Goal: Task Accomplishment & Management: Manage account settings

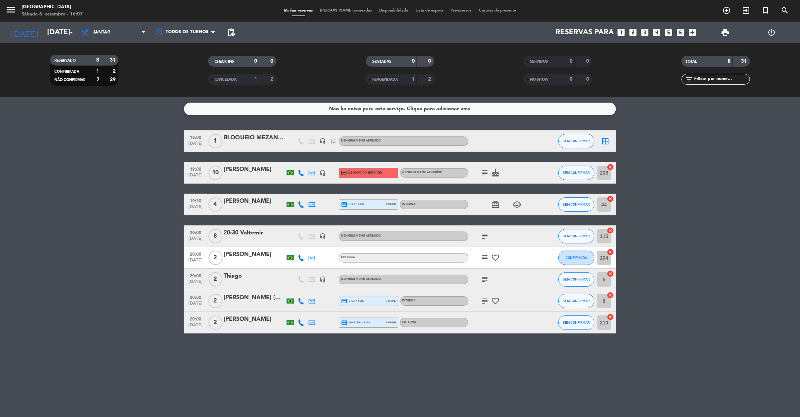
click at [665, 258] on bookings-row "18:00 [DATE] 1 BLOQUEIO MEZANINO headset_mic turned_in_not Nenhum menu atribuíd…" at bounding box center [400, 231] width 800 height 203
click at [483, 173] on icon "subject" at bounding box center [484, 172] width 9 height 9
click at [250, 207] on div at bounding box center [253, 209] width 61 height 6
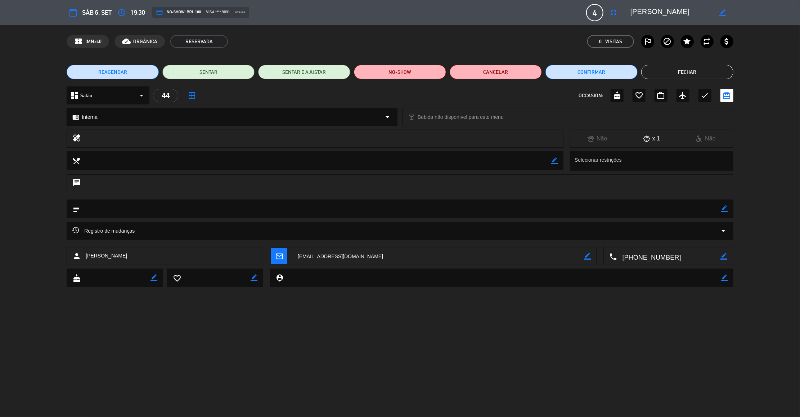
click at [724, 211] on icon "border_color" at bounding box center [724, 208] width 7 height 7
click at [715, 211] on textarea at bounding box center [400, 208] width 641 height 18
type textarea "44"
click at [725, 206] on icon at bounding box center [724, 208] width 7 height 7
click at [682, 74] on button "Fechar" at bounding box center [687, 72] width 92 height 14
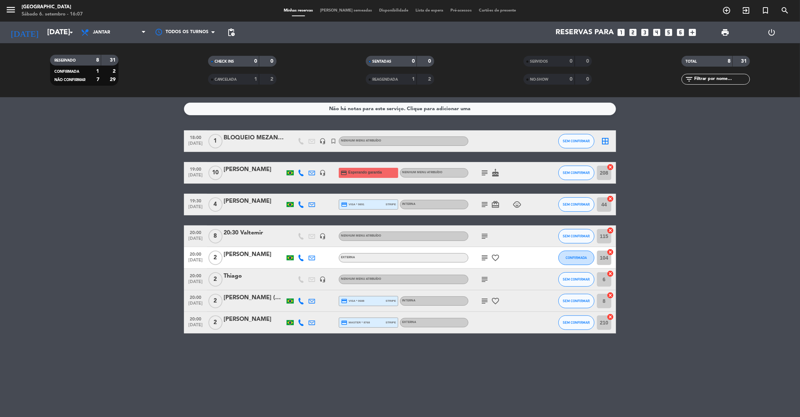
click at [484, 236] on icon "subject" at bounding box center [484, 236] width 9 height 9
click at [484, 258] on icon "subject" at bounding box center [484, 257] width 9 height 9
click at [484, 275] on icon "subject" at bounding box center [484, 279] width 9 height 9
click at [484, 275] on div at bounding box center [484, 273] width 5 height 3
click at [484, 302] on icon "subject" at bounding box center [484, 301] width 9 height 9
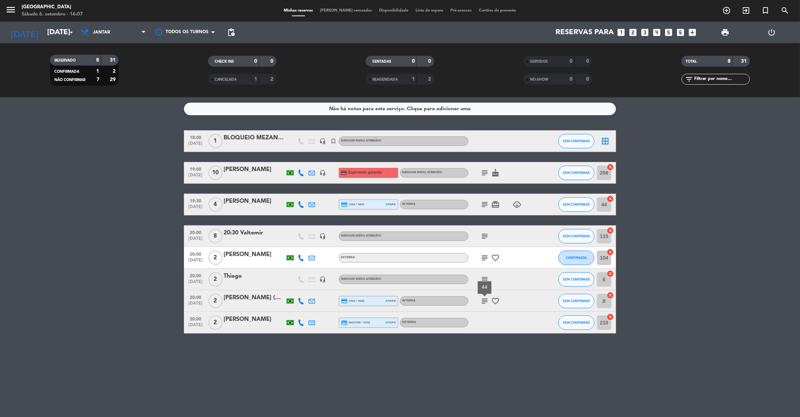
click at [245, 201] on div "[PERSON_NAME]" at bounding box center [253, 200] width 61 height 9
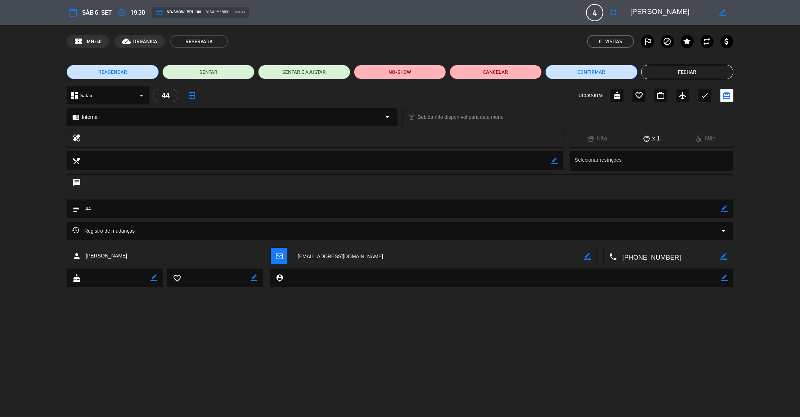
click at [722, 208] on icon "border_color" at bounding box center [724, 208] width 7 height 7
click at [700, 208] on textarea at bounding box center [400, 208] width 641 height 18
type textarea "42"
click at [726, 208] on icon at bounding box center [724, 208] width 7 height 7
click at [678, 76] on button "Fechar" at bounding box center [687, 72] width 92 height 14
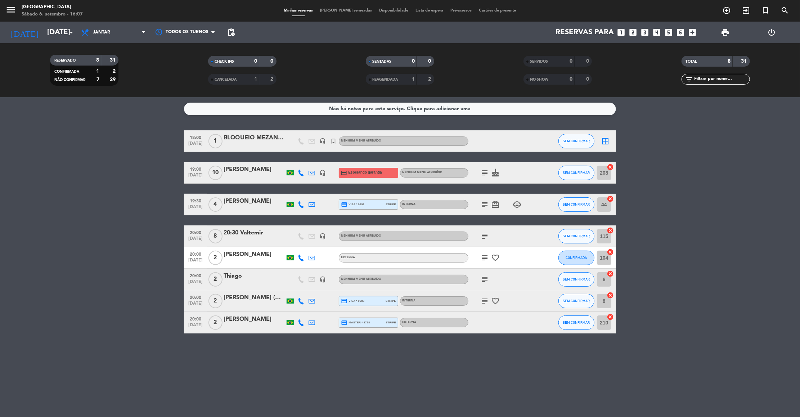
click at [270, 326] on div at bounding box center [253, 327] width 61 height 6
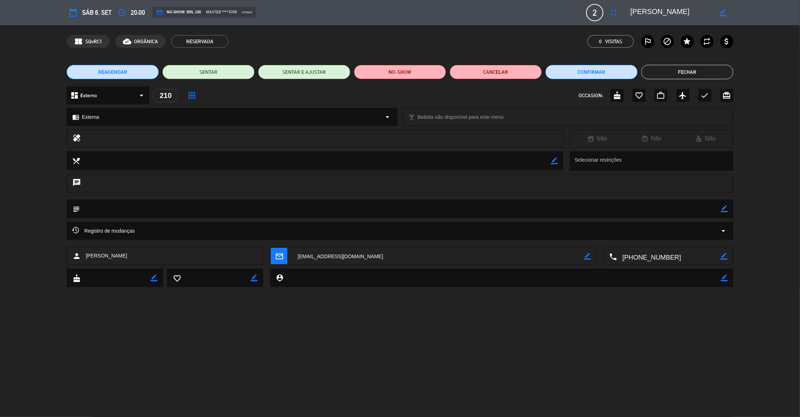
click at [728, 210] on div "subject border_color" at bounding box center [400, 208] width 666 height 19
click at [726, 210] on icon "border_color" at bounding box center [724, 208] width 7 height 7
click at [719, 210] on textarea at bounding box center [400, 208] width 641 height 18
type textarea "108"
click at [723, 211] on icon at bounding box center [724, 208] width 7 height 7
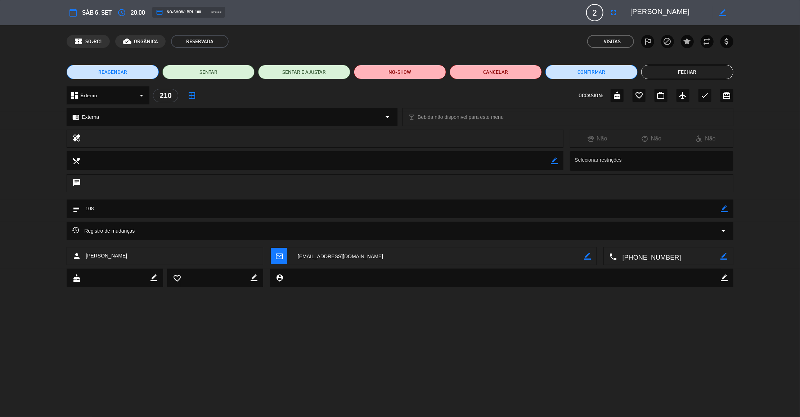
click at [685, 69] on button "Fechar" at bounding box center [687, 72] width 92 height 14
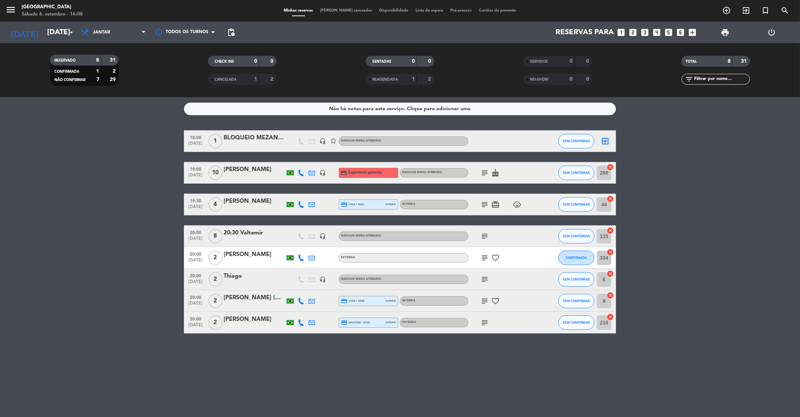
click at [483, 170] on icon "subject" at bounding box center [484, 172] width 9 height 9
click at [485, 208] on div "subject card_giftcard child_care" at bounding box center [500, 204] width 65 height 21
drag, startPoint x: 485, startPoint y: 208, endPoint x: 485, endPoint y: 204, distance: 4.0
click at [485, 204] on div "subject card_giftcard child_care" at bounding box center [500, 204] width 65 height 21
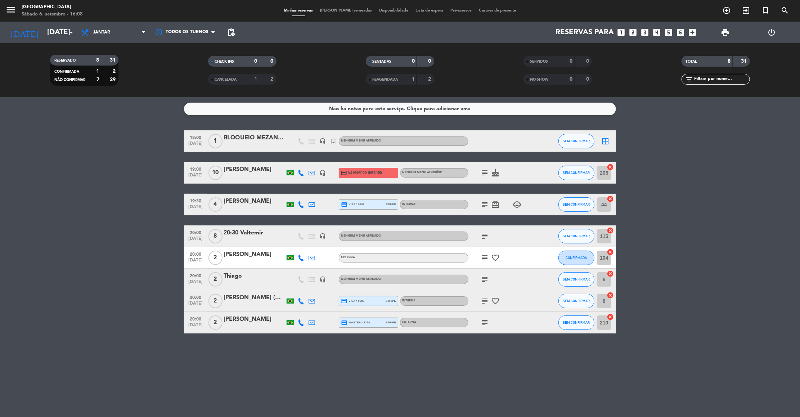
click at [485, 204] on icon "subject" at bounding box center [484, 204] width 9 height 9
click at [485, 236] on icon "subject" at bounding box center [484, 236] width 9 height 9
click at [484, 253] on div "115 mesa redonda externa" at bounding box center [484, 249] width 73 height 13
click at [484, 261] on icon "subject" at bounding box center [484, 257] width 9 height 9
click at [484, 277] on icon "subject" at bounding box center [484, 279] width 9 height 9
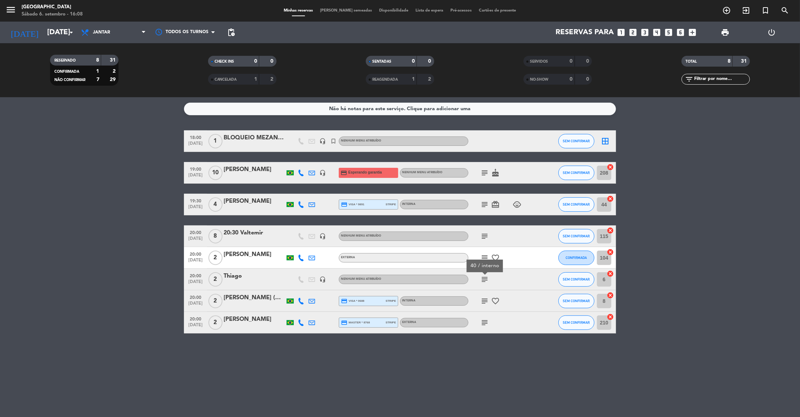
click at [482, 302] on icon "subject" at bounding box center [484, 301] width 9 height 9
click at [482, 321] on icon "subject" at bounding box center [484, 322] width 9 height 9
click at [251, 325] on div at bounding box center [253, 327] width 61 height 6
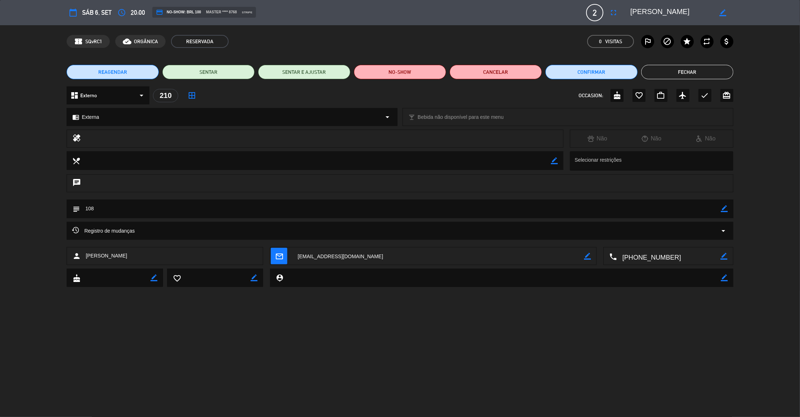
click at [726, 207] on icon "border_color" at bounding box center [724, 208] width 7 height 7
type textarea "106"
click at [724, 205] on icon at bounding box center [724, 208] width 7 height 7
click at [672, 71] on button "Fechar" at bounding box center [687, 72] width 92 height 14
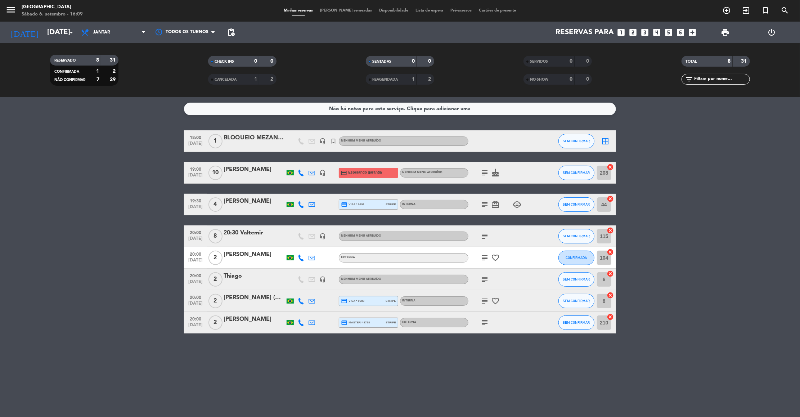
click at [734, 323] on bookings-row "18:00 [DATE] 1 BLOQUEIO MEZANINO headset_mic turned_in_not Nenhum menu atribuíd…" at bounding box center [400, 231] width 800 height 203
click at [483, 174] on icon "subject" at bounding box center [484, 172] width 9 height 9
click at [483, 237] on icon "subject" at bounding box center [484, 236] width 9 height 9
click at [654, 264] on bookings-row "18:00 [DATE] 1 BLOQUEIO MEZANINO headset_mic turned_in_not Nenhum menu atribuíd…" at bounding box center [400, 231] width 800 height 203
